Goal: Task Accomplishment & Management: Manage account settings

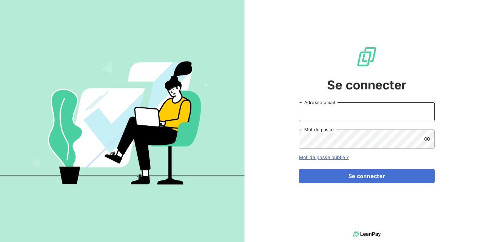
click at [327, 110] on input "Adresse email" at bounding box center [367, 111] width 136 height 19
type input "[EMAIL_ADDRESS][DOMAIN_NAME]"
click at [299, 169] on button "Se connecter" at bounding box center [367, 176] width 136 height 14
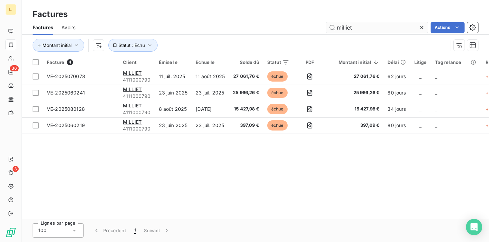
click at [354, 25] on input "milliet" at bounding box center [377, 27] width 102 height 11
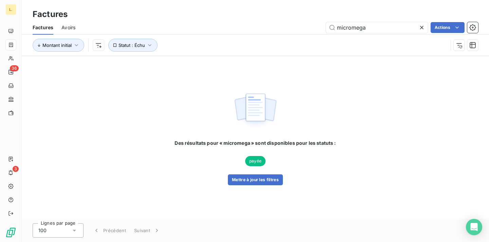
type input "micromega"
